Goal: Find specific page/section: Find specific page/section

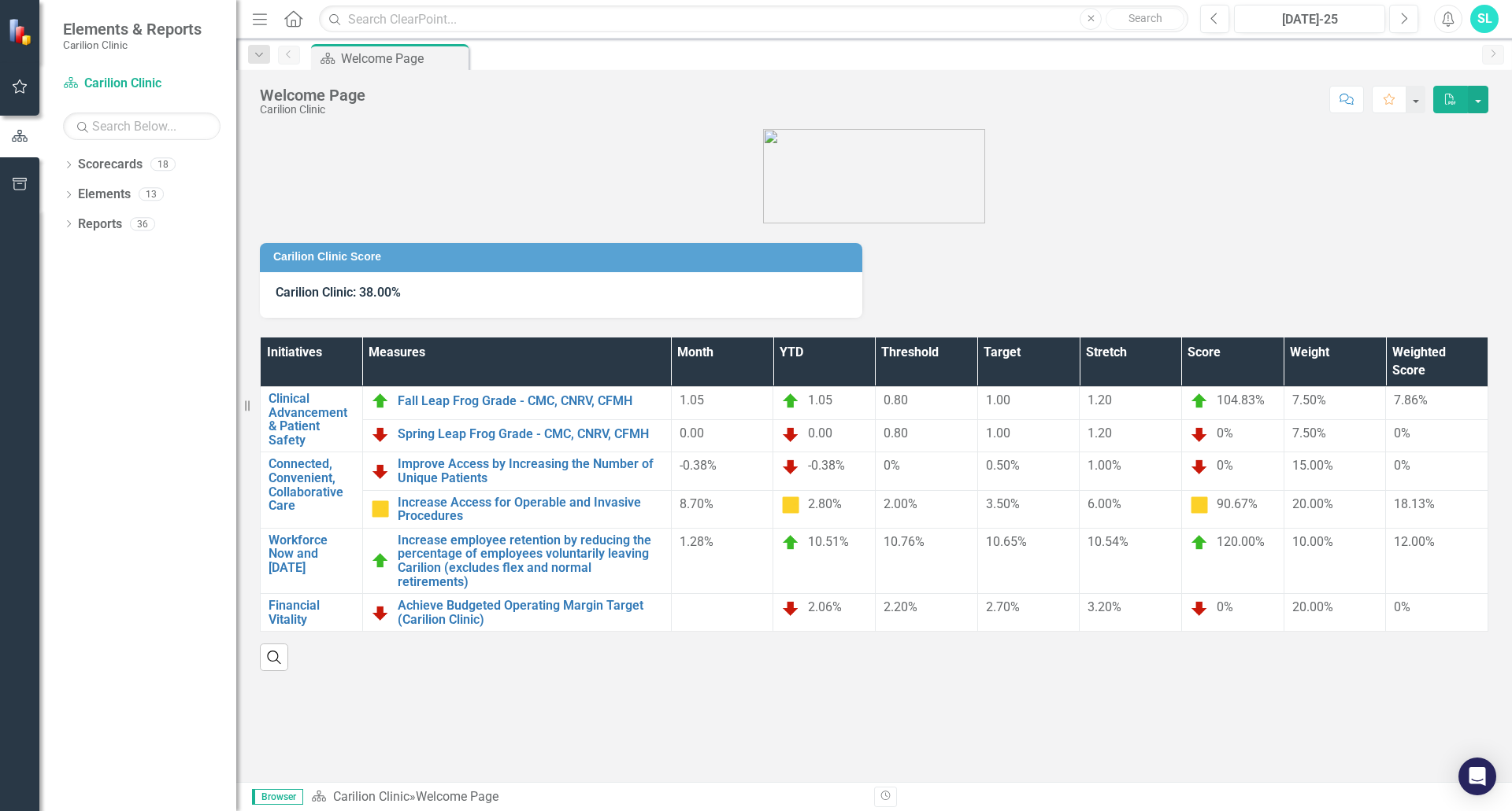
click at [1064, 682] on div "Carilion Clinic Score Carilion Clinic: 38.00% Initiatives Measures Month YTD Th…" at bounding box center [874, 455] width 1276 height 653
click at [94, 170] on link "Scorecards" at bounding box center [110, 165] width 64 height 18
click at [66, 168] on icon "Dropdown" at bounding box center [68, 166] width 11 height 9
click at [66, 168] on icon "Dropdown" at bounding box center [67, 164] width 9 height 11
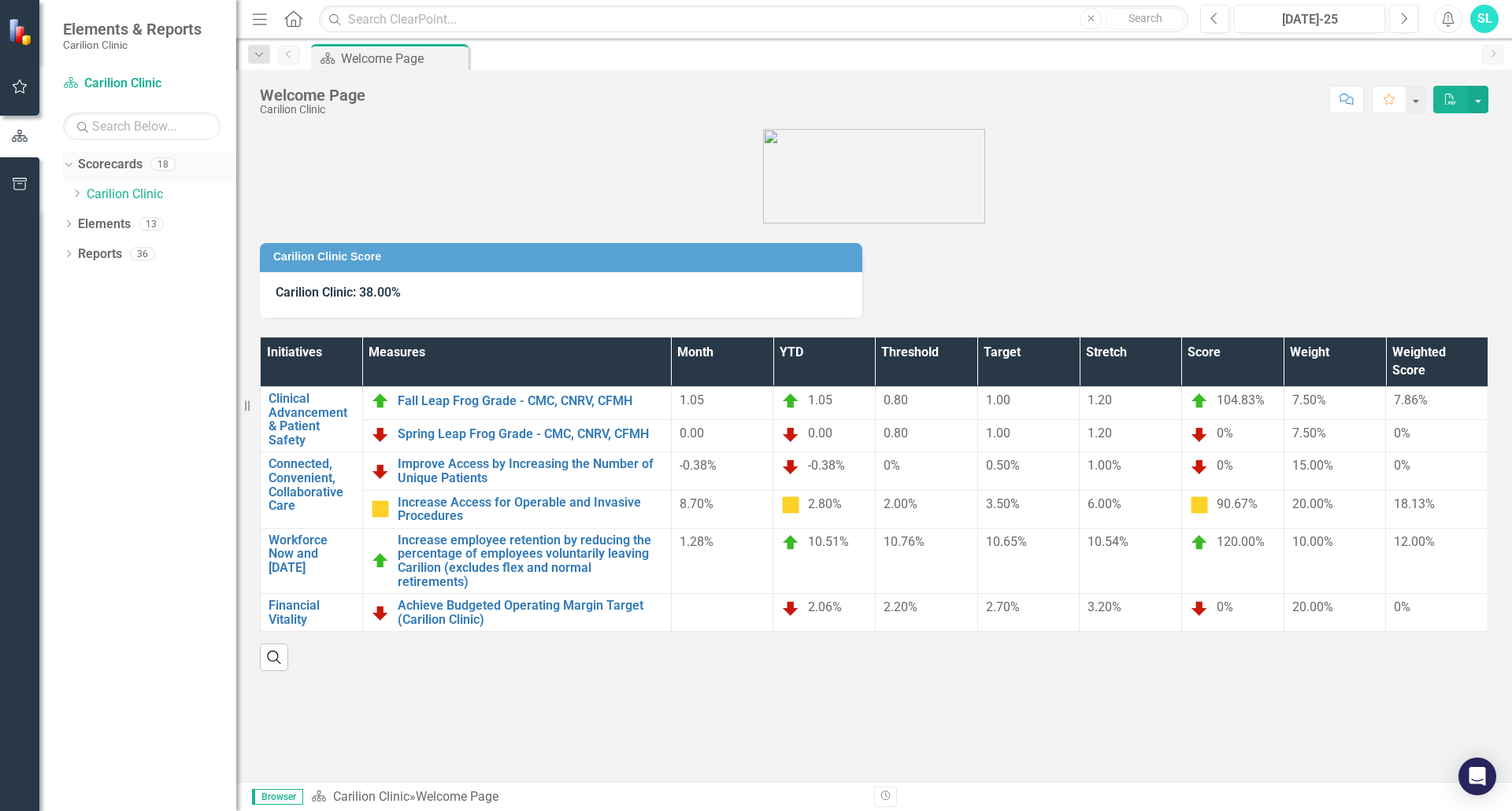
click at [69, 161] on icon "Dropdown" at bounding box center [67, 164] width 9 height 11
click at [68, 198] on icon at bounding box center [69, 195] width 4 height 7
click at [68, 198] on icon "Dropdown" at bounding box center [67, 193] width 9 height 11
click at [72, 220] on div "Dropdown" at bounding box center [68, 226] width 11 height 13
click at [69, 221] on icon "Dropdown" at bounding box center [67, 224] width 9 height 11
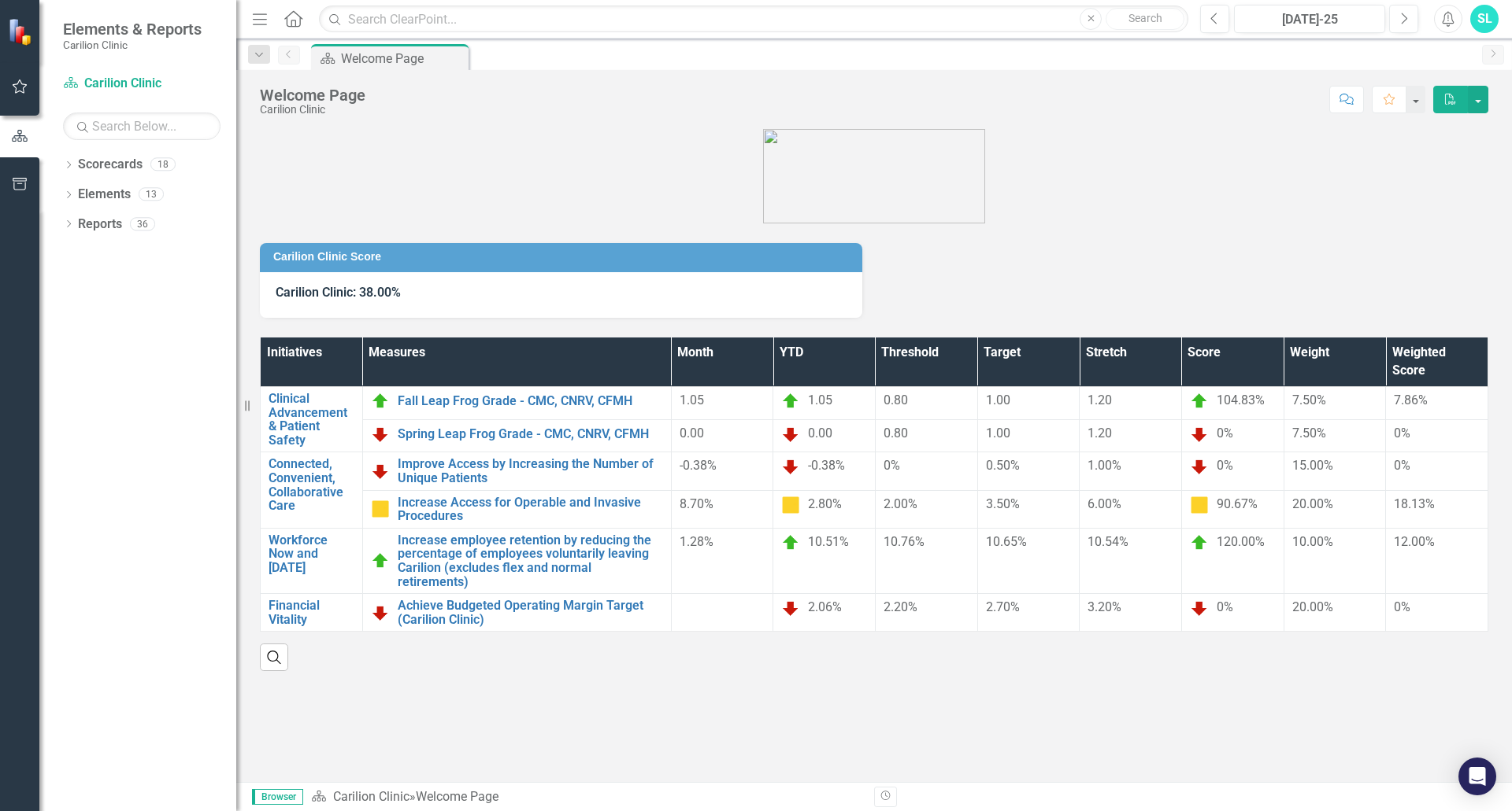
click at [818, 154] on img at bounding box center [874, 176] width 222 height 95
click at [1117, 700] on div "Carilion Clinic Score Carilion Clinic: 38.00% Initiatives Measures Month YTD Th…" at bounding box center [874, 455] width 1276 height 653
